Goal: Task Accomplishment & Management: Use online tool/utility

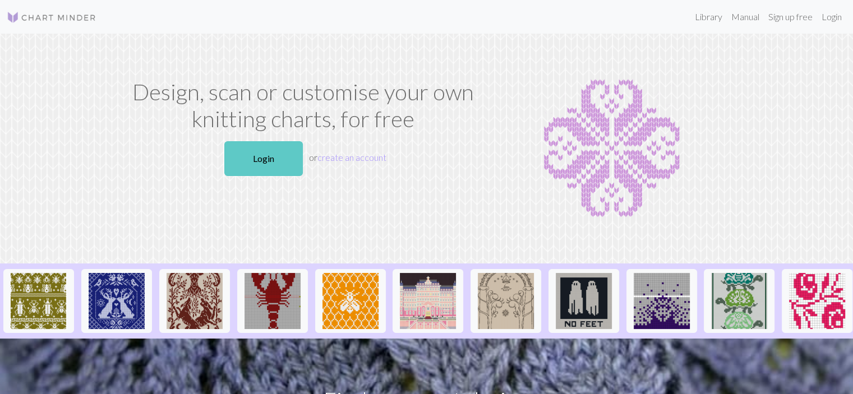
click at [271, 165] on link "Login" at bounding box center [263, 158] width 79 height 35
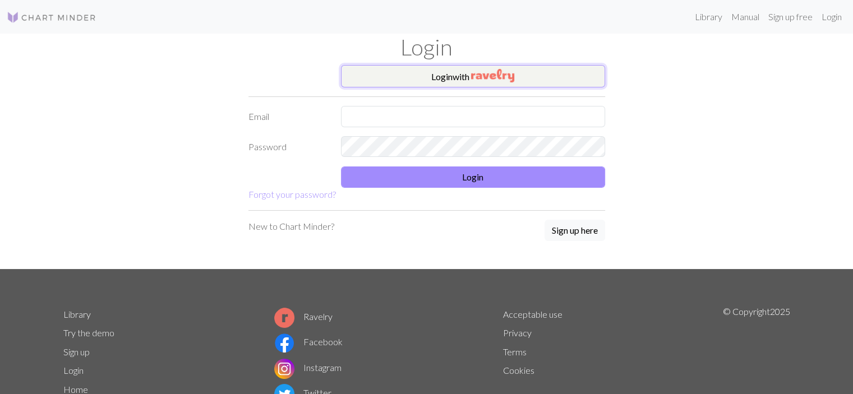
click at [480, 73] on img "button" at bounding box center [492, 75] width 43 height 13
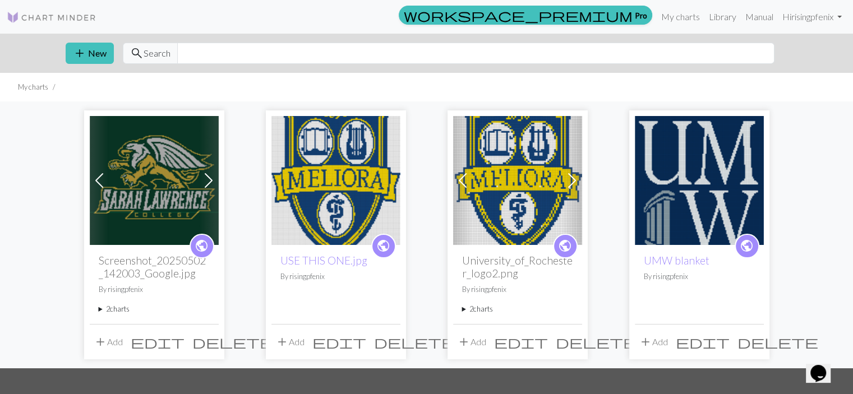
click at [136, 181] on img at bounding box center [154, 180] width 129 height 129
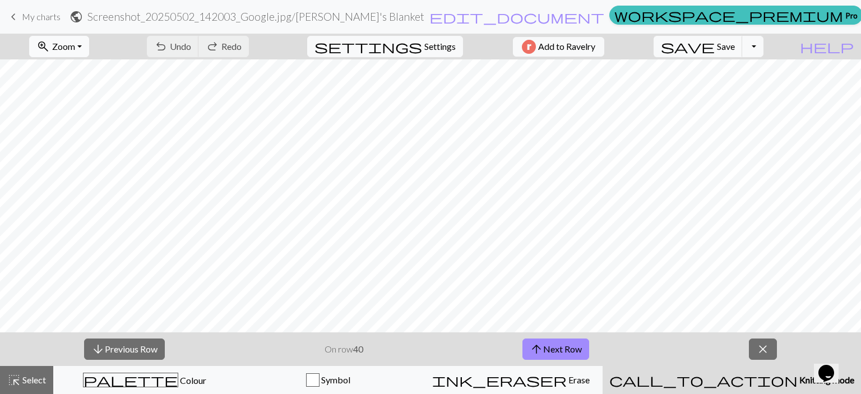
click at [75, 47] on span "Zoom" at bounding box center [63, 46] width 23 height 11
click at [91, 70] on button "Fit all" at bounding box center [74, 71] width 89 height 18
click at [735, 47] on span "Save" at bounding box center [726, 46] width 18 height 11
